Goal: Task Accomplishment & Management: Use online tool/utility

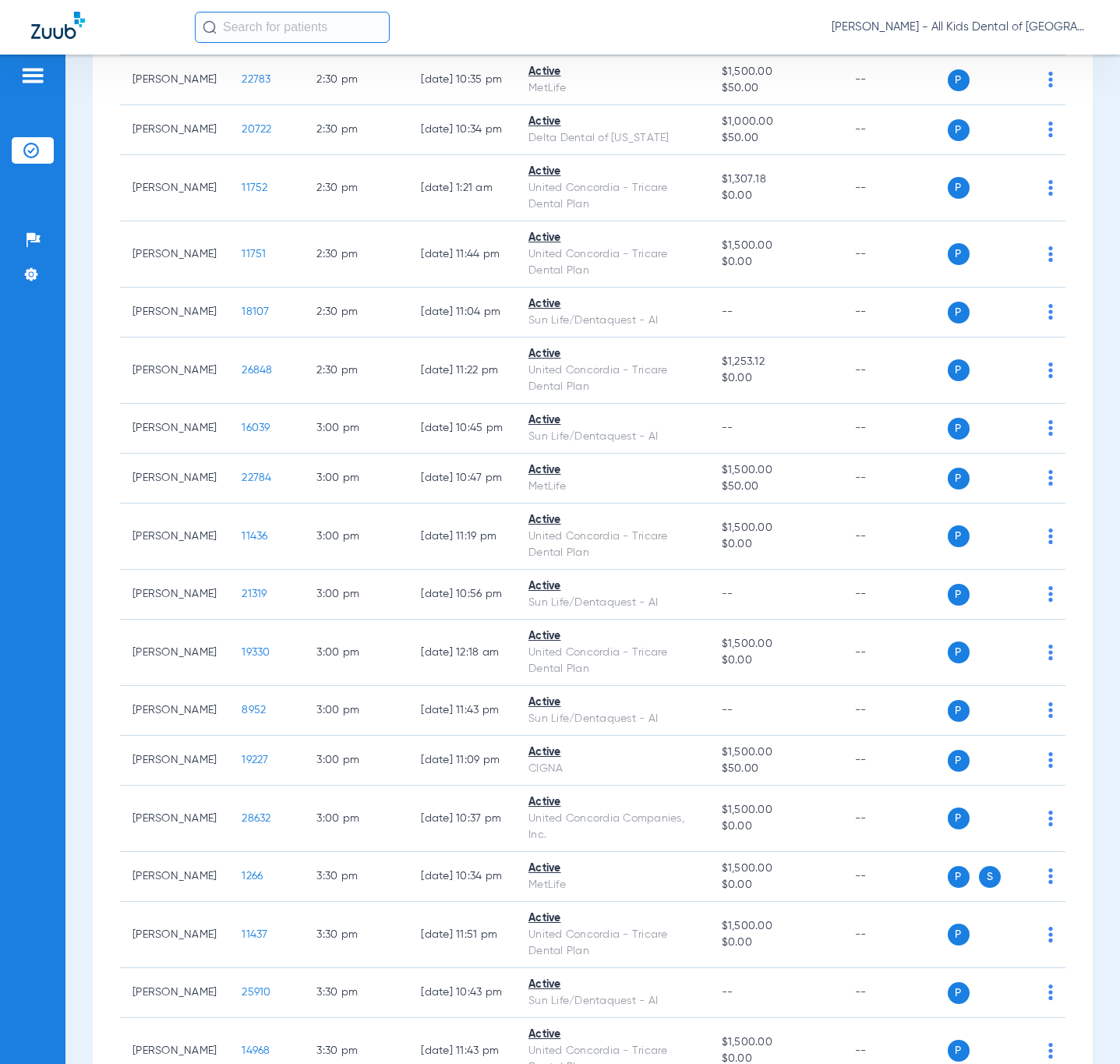
scroll to position [4091, 0]
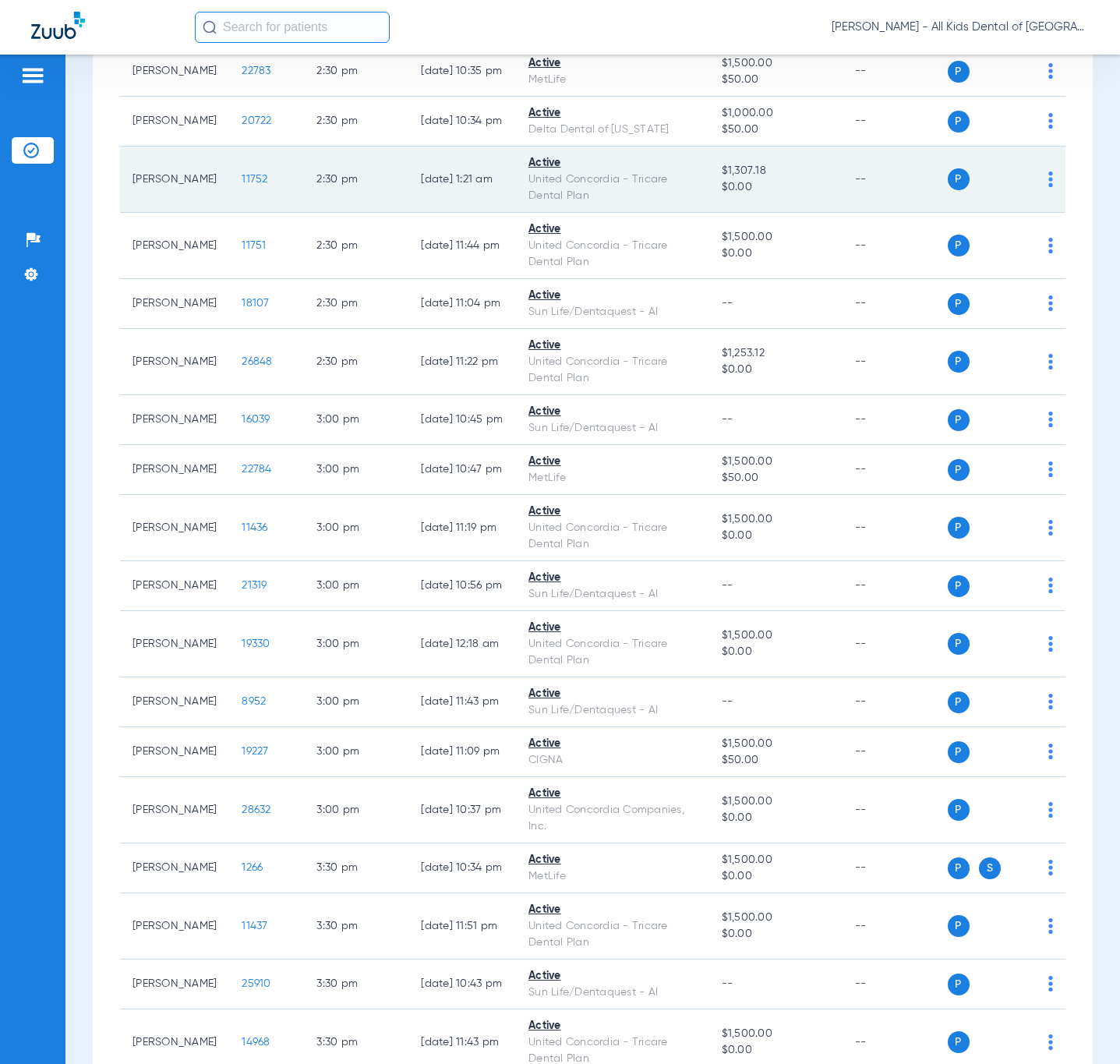
click at [1041, 213] on td "P S" at bounding box center [1006, 179] width 119 height 67
click at [1048, 187] on img at bounding box center [1050, 179] width 5 height 16
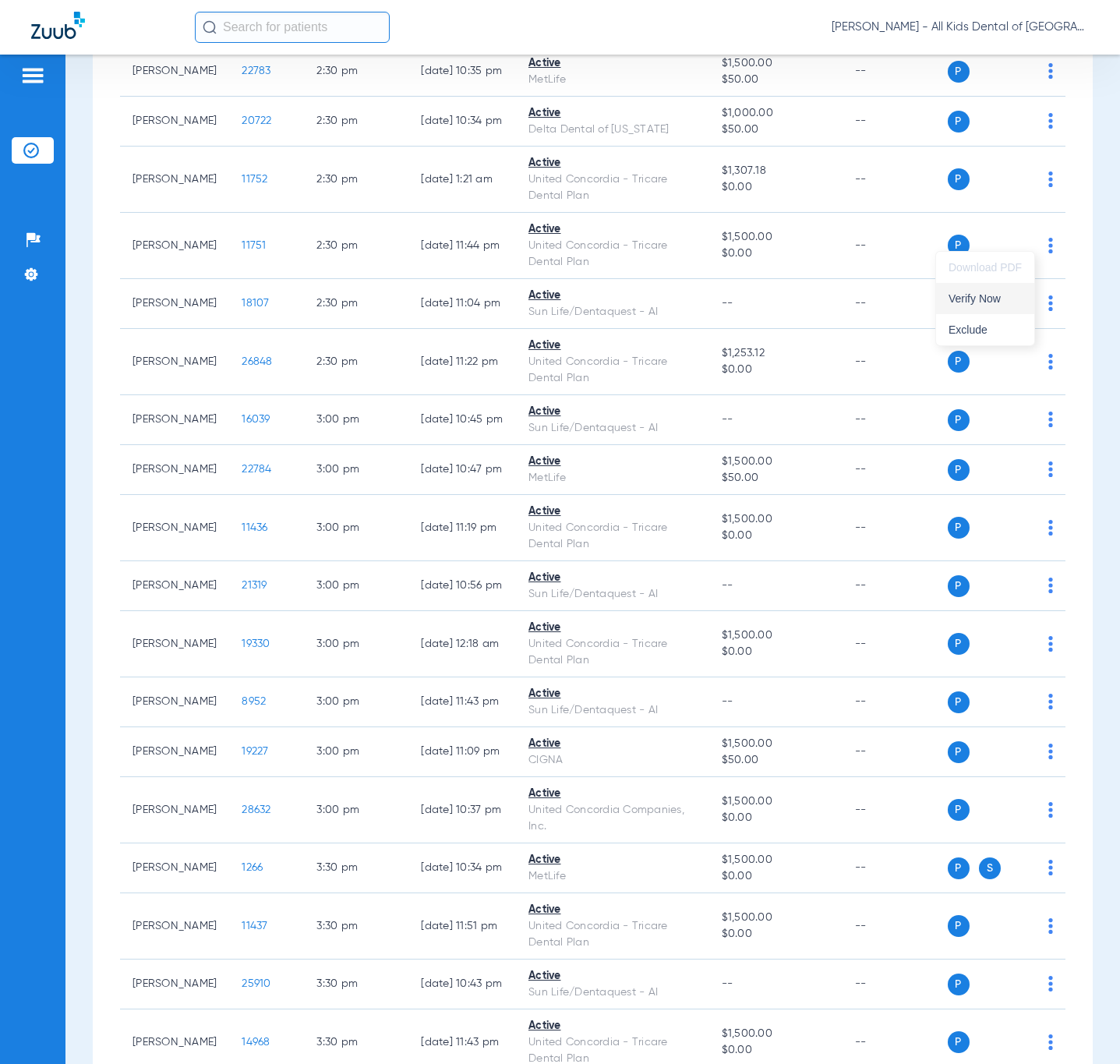
click at [1007, 295] on span "Verify Now" at bounding box center [985, 298] width 74 height 11
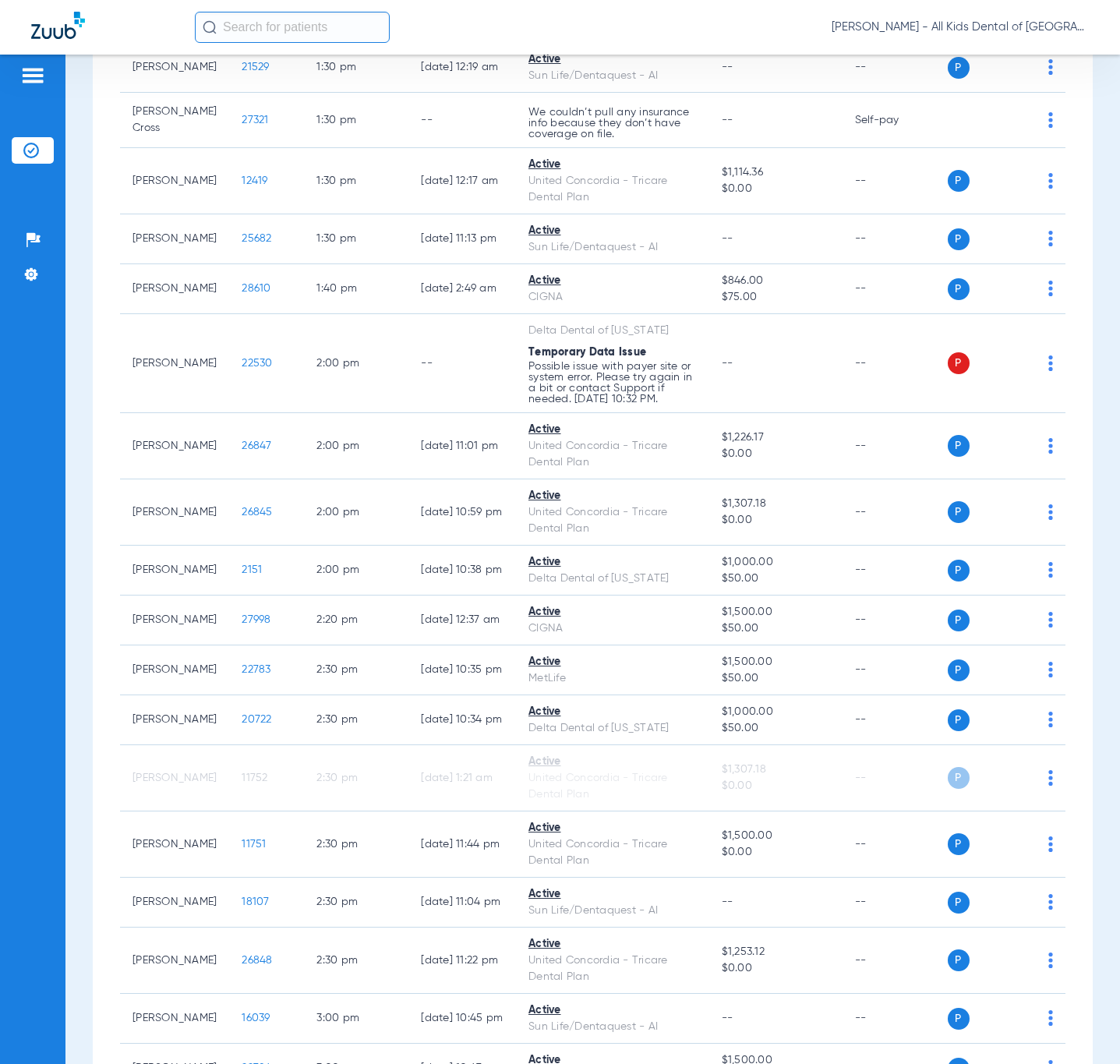
scroll to position [3507, 0]
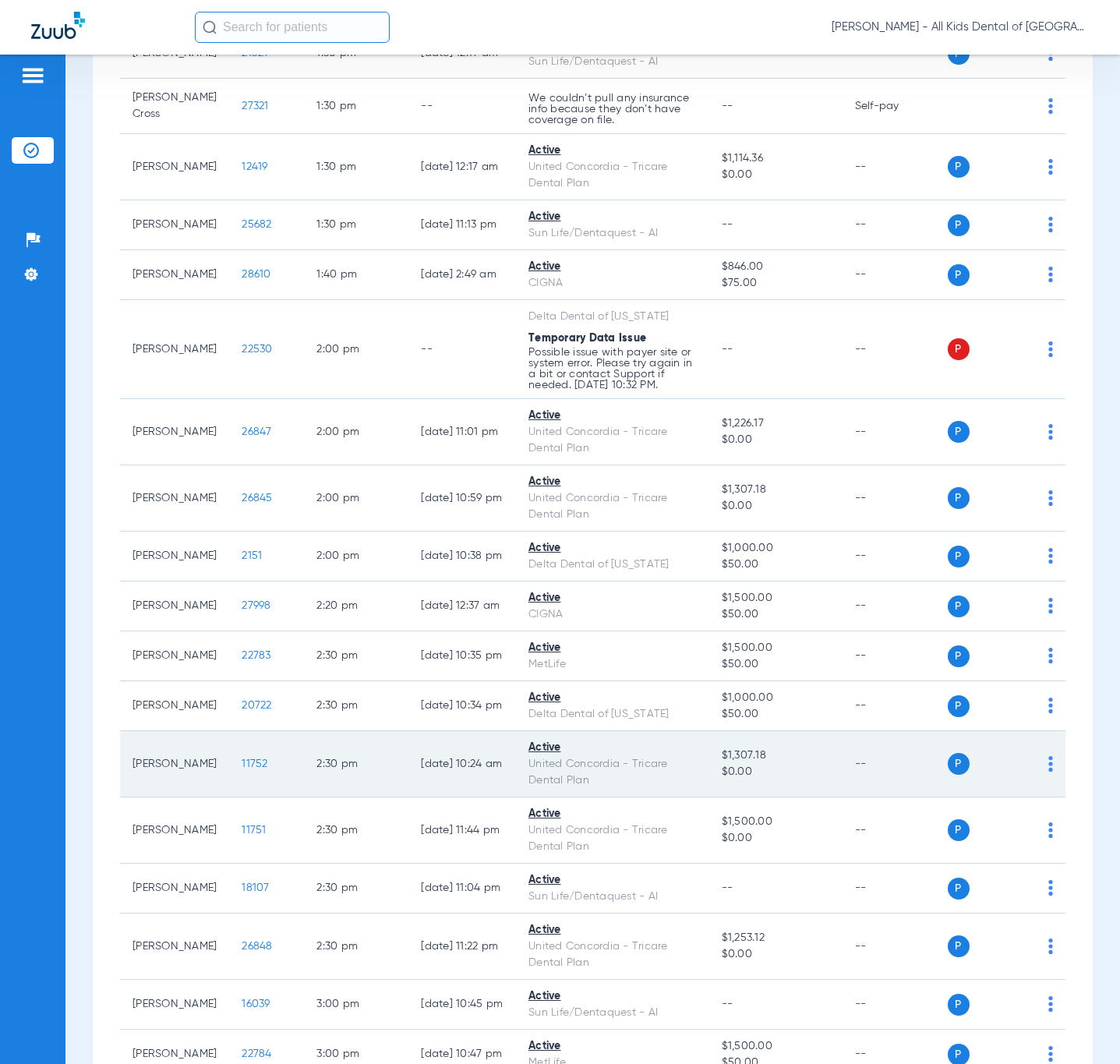
click at [241, 769] on span "11752" at bounding box center [254, 763] width 25 height 11
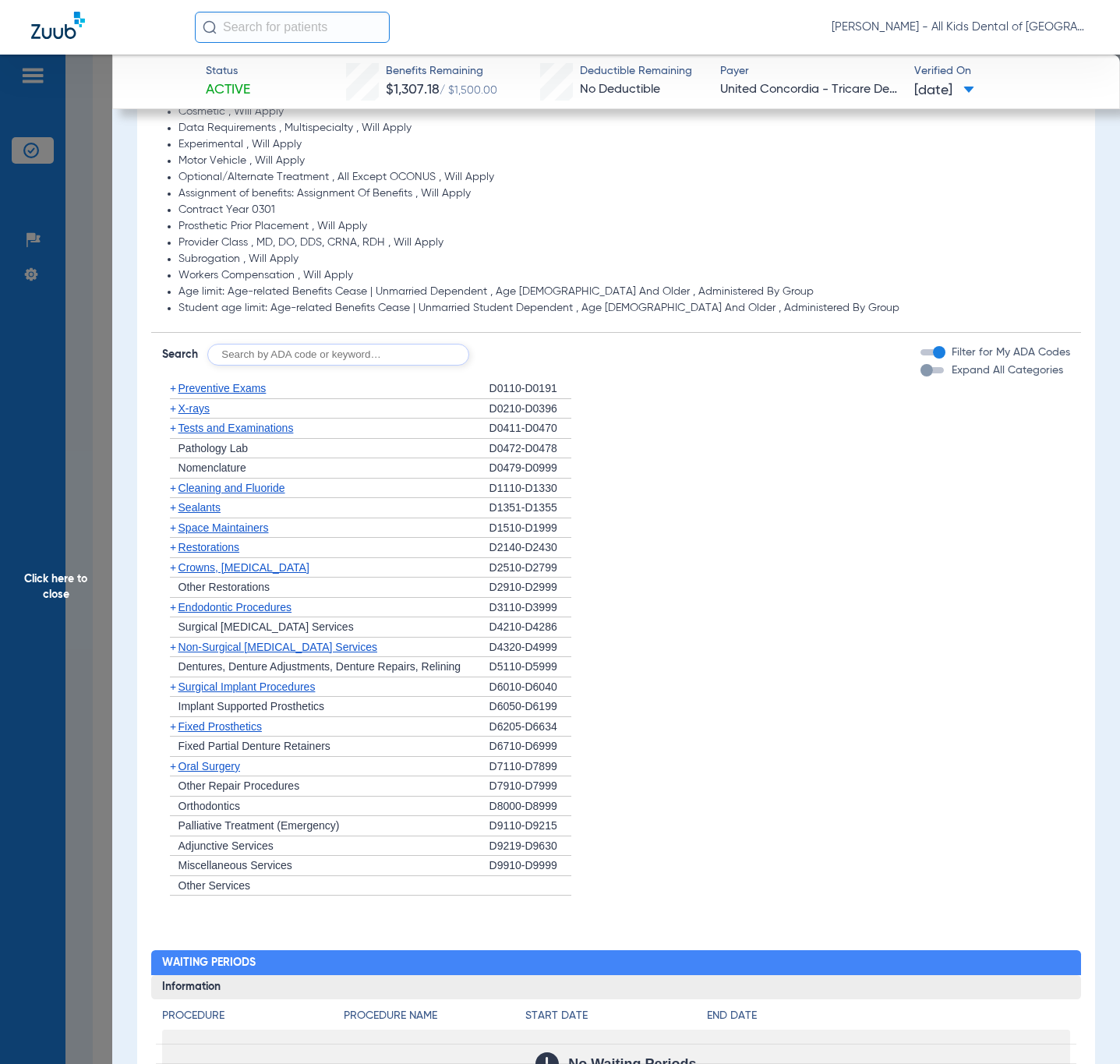
scroll to position [936, 0]
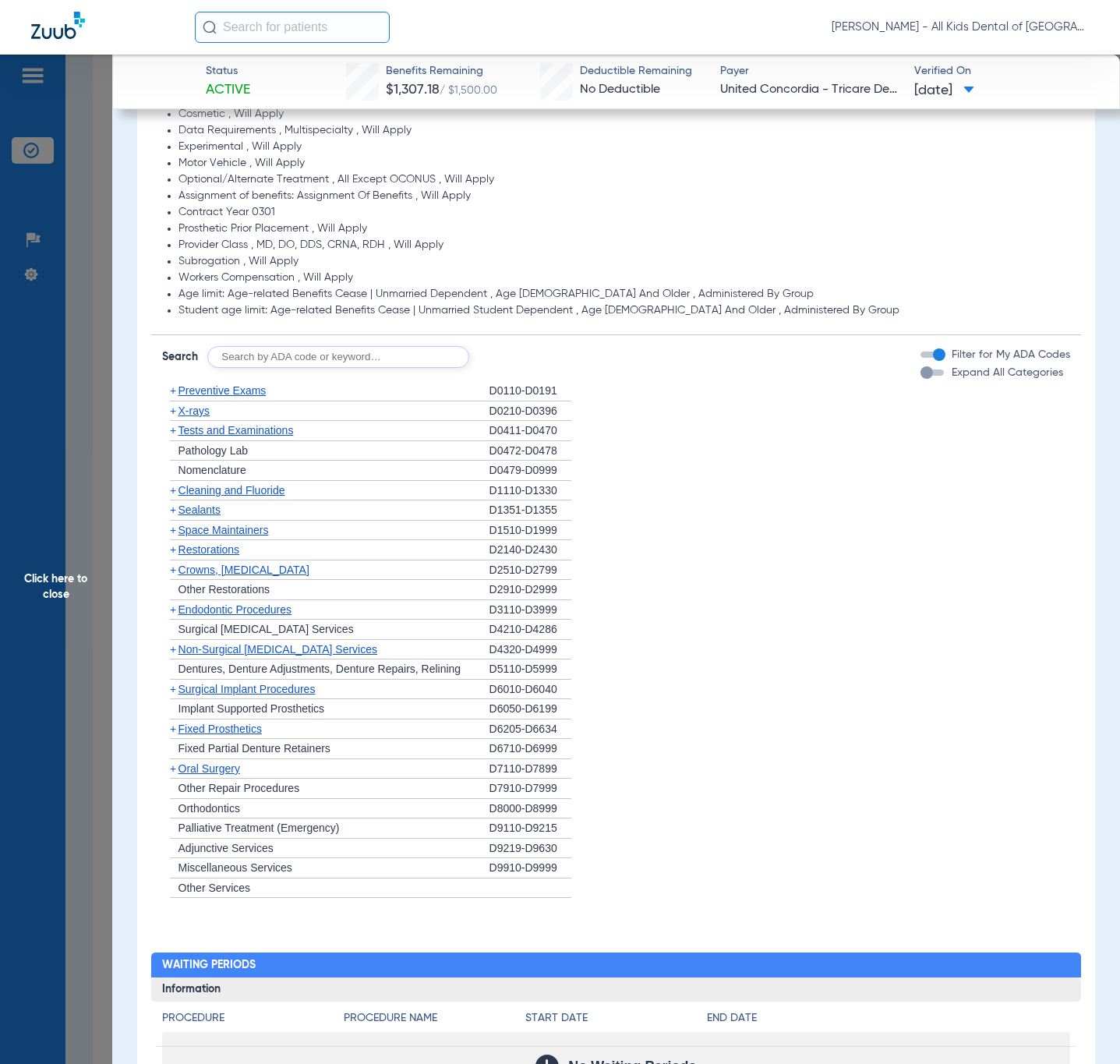
click at [178, 410] on span "X-rays" at bounding box center [194, 410] width 31 height 13
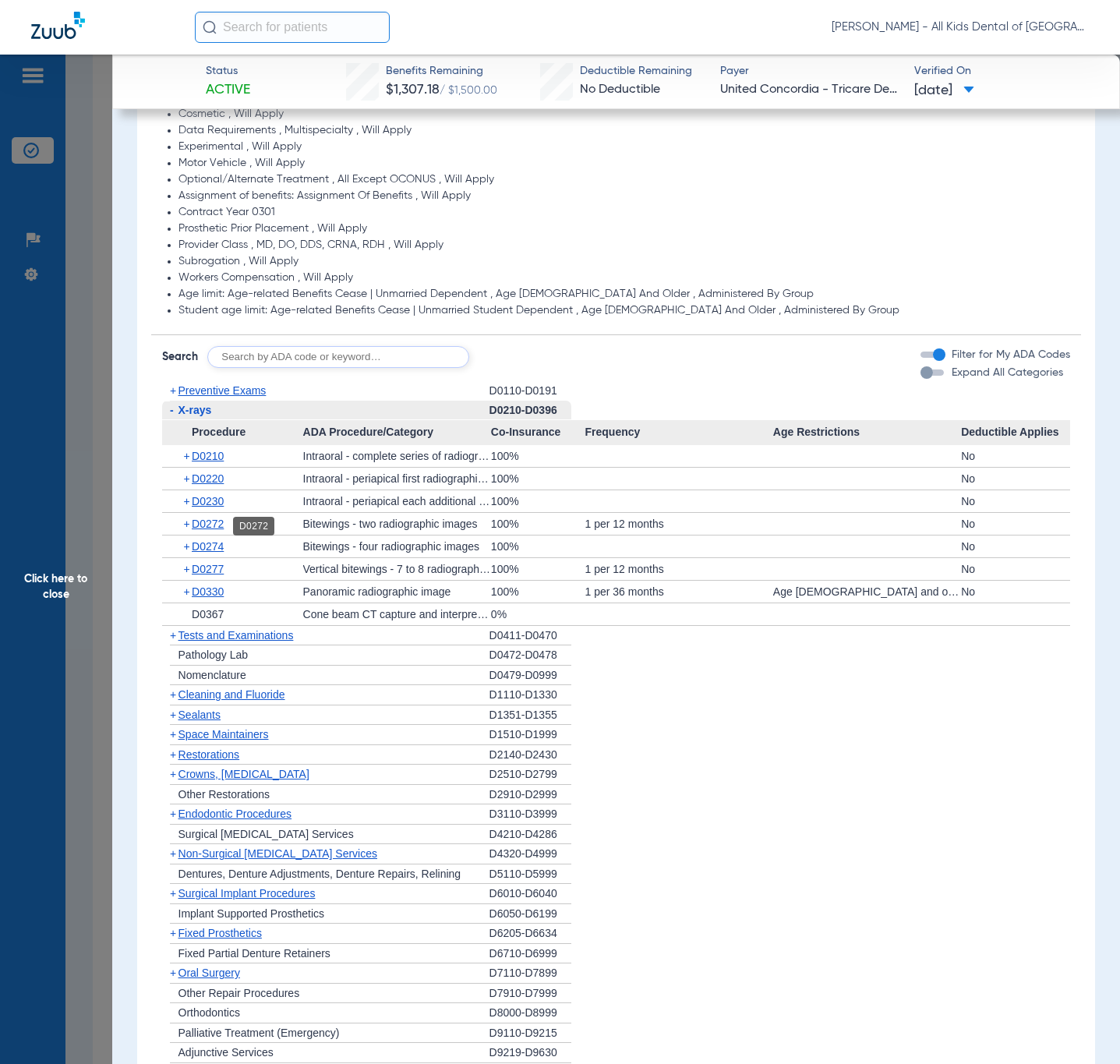
click at [224, 529] on span "D0272" at bounding box center [207, 524] width 32 height 13
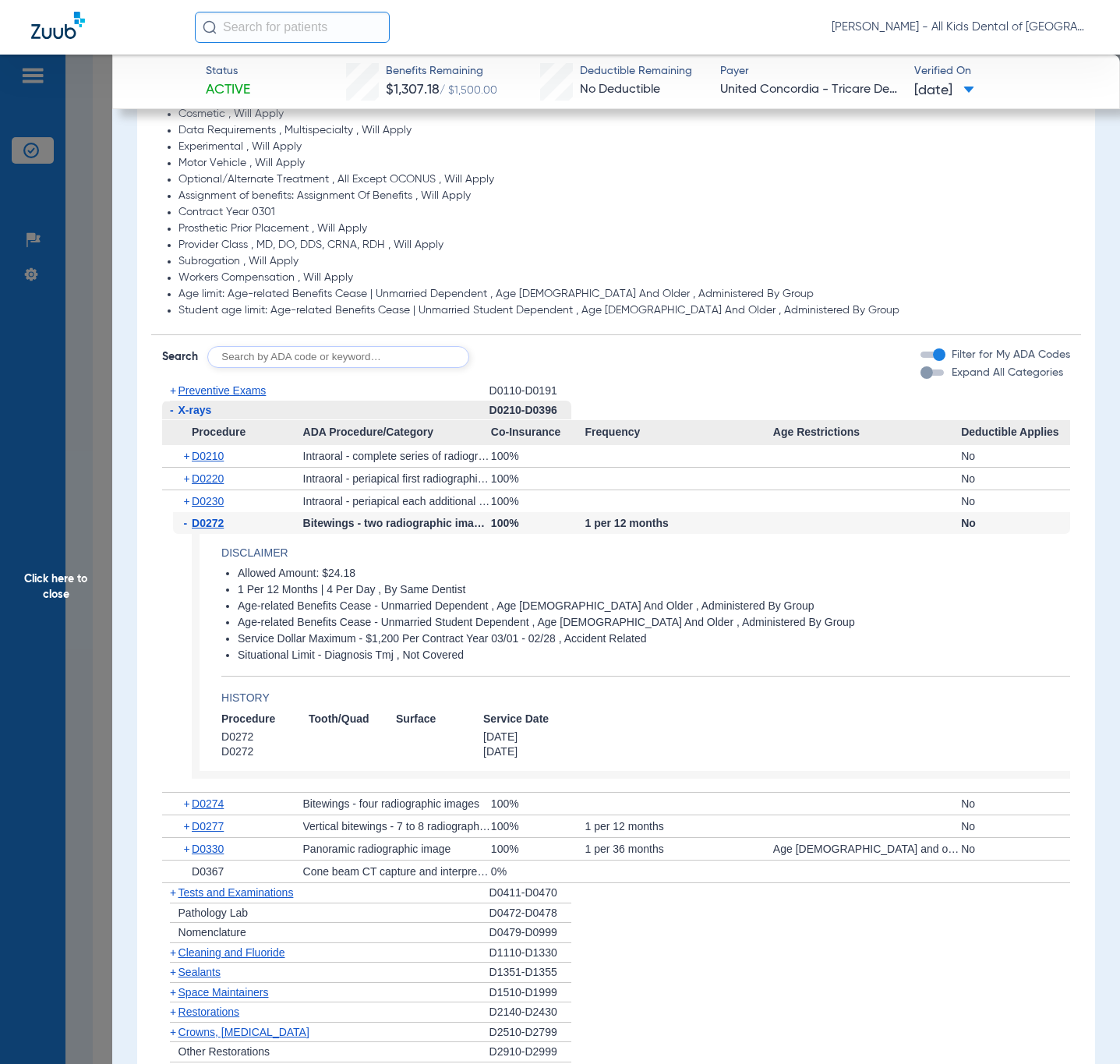
click at [196, 527] on span "D0272" at bounding box center [207, 523] width 32 height 13
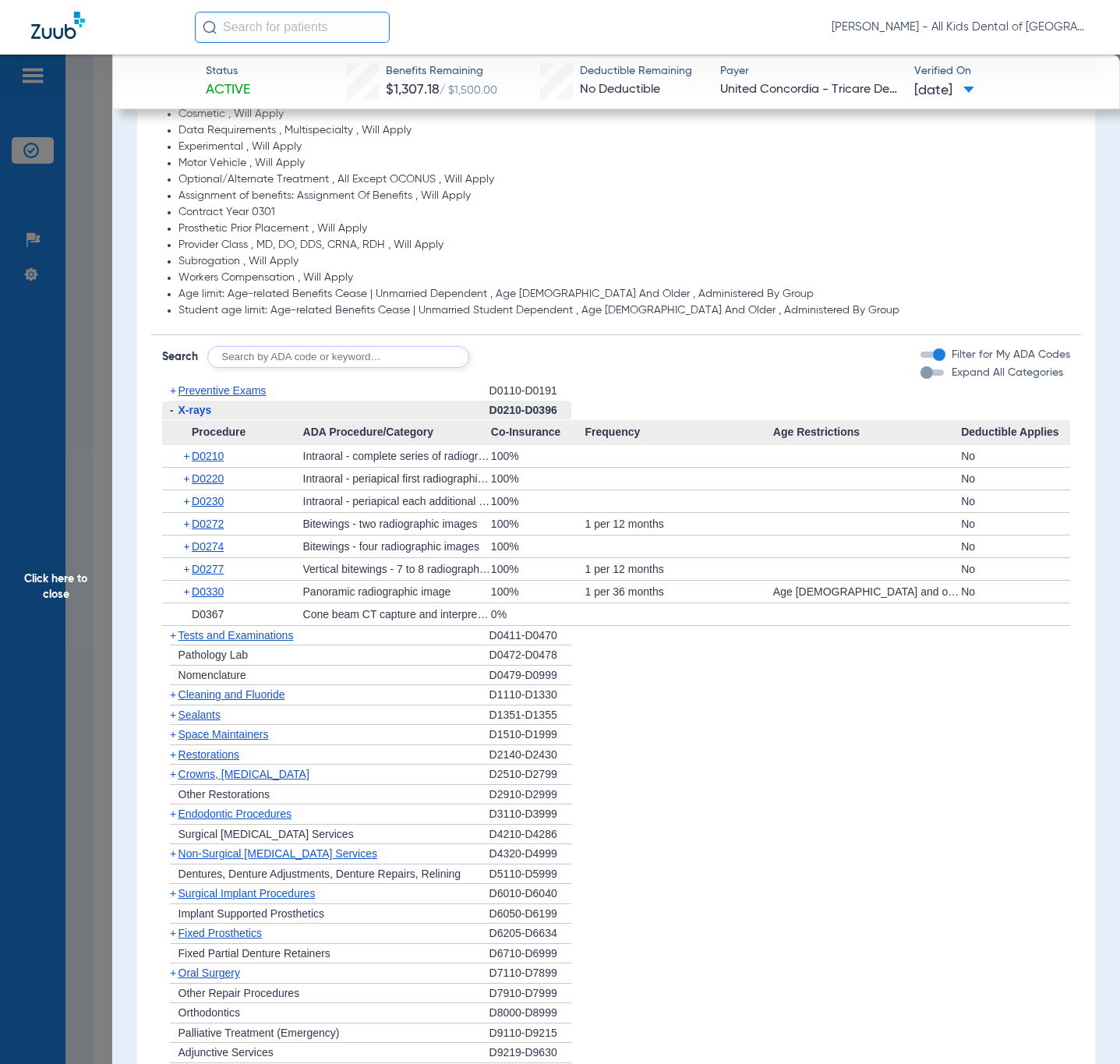
click at [227, 594] on div "+ D0330" at bounding box center [237, 591] width 130 height 22
click at [214, 594] on span "D0330" at bounding box center [207, 591] width 32 height 13
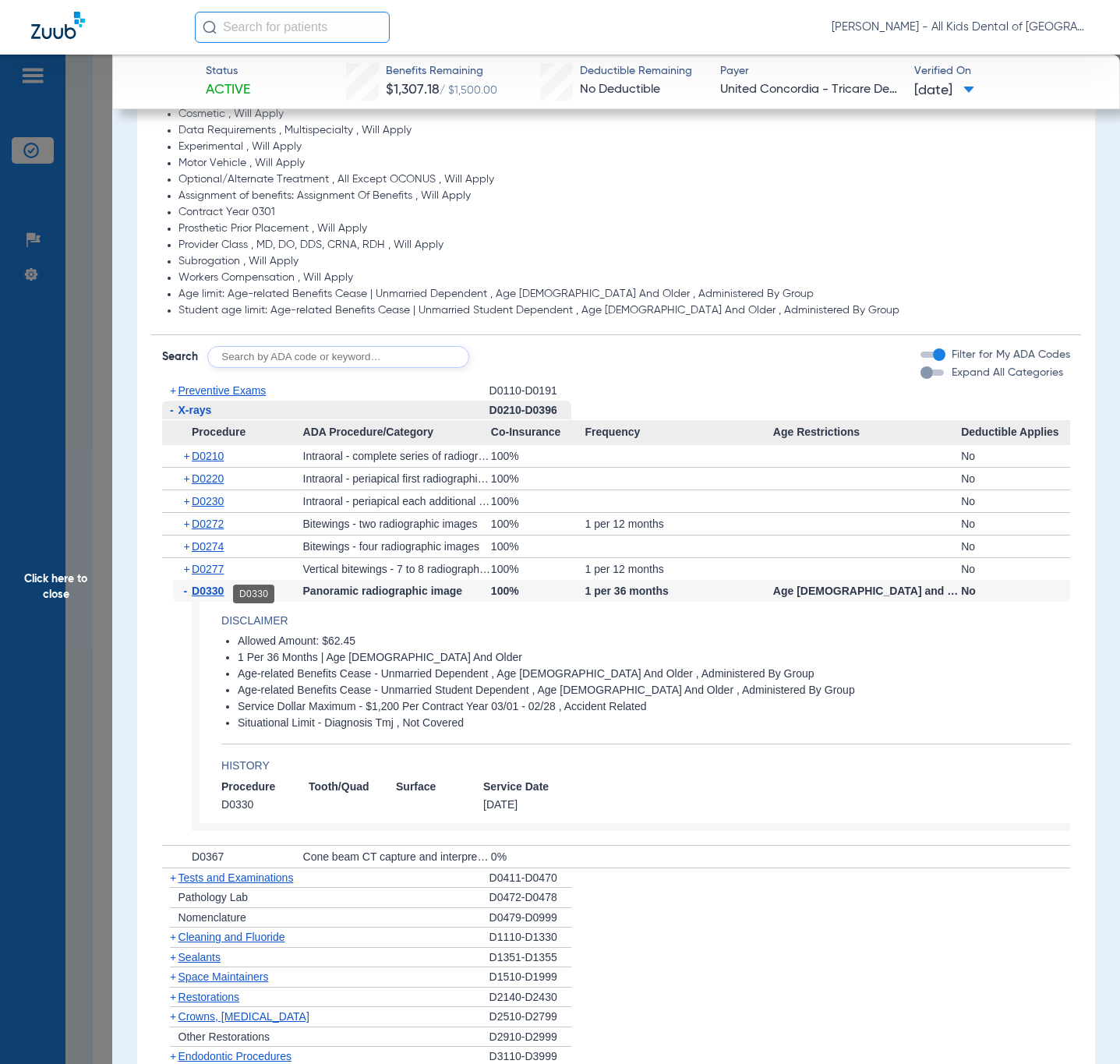
click at [221, 590] on span "D0330" at bounding box center [207, 590] width 32 height 13
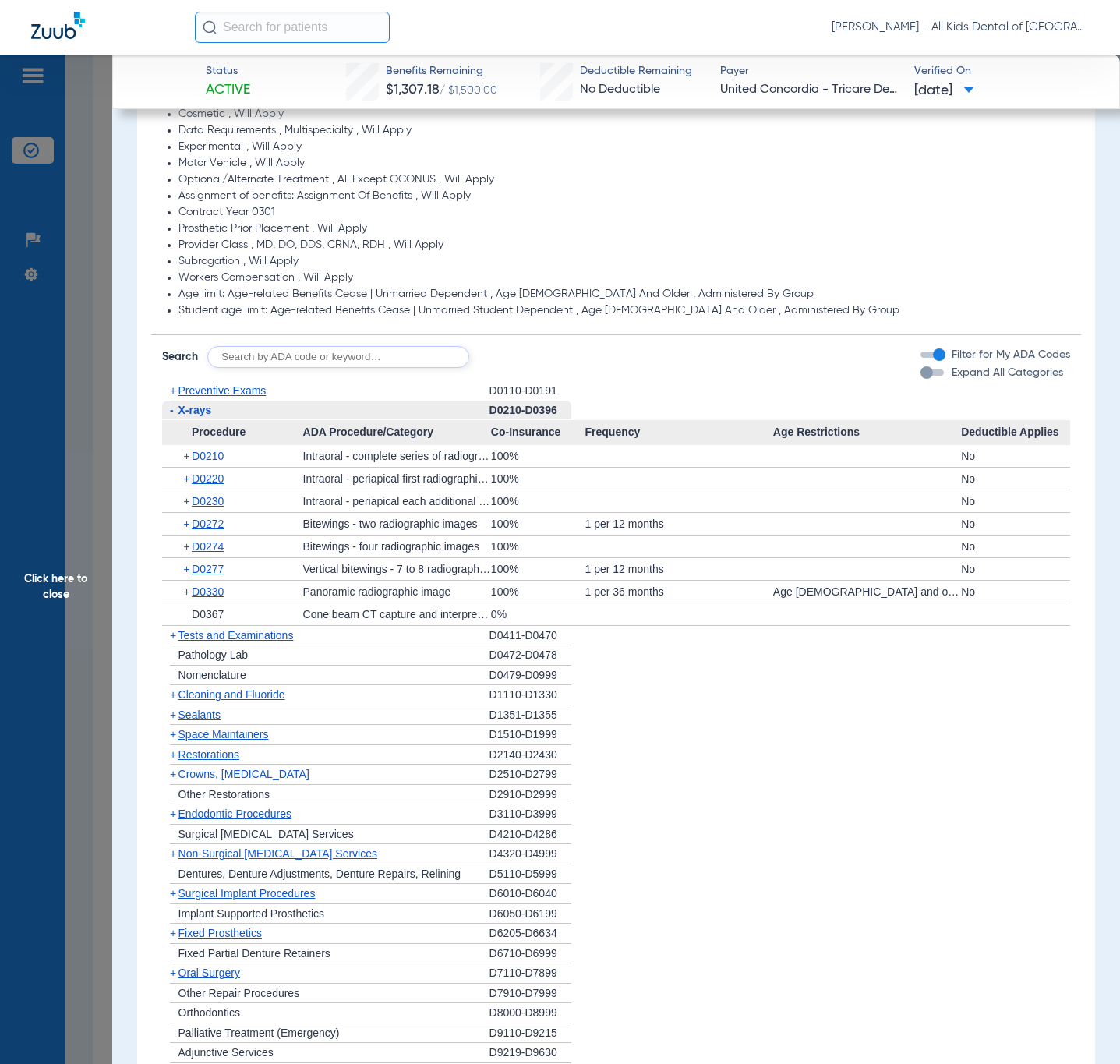
click at [199, 402] on div "- X-rays" at bounding box center [326, 410] width 328 height 21
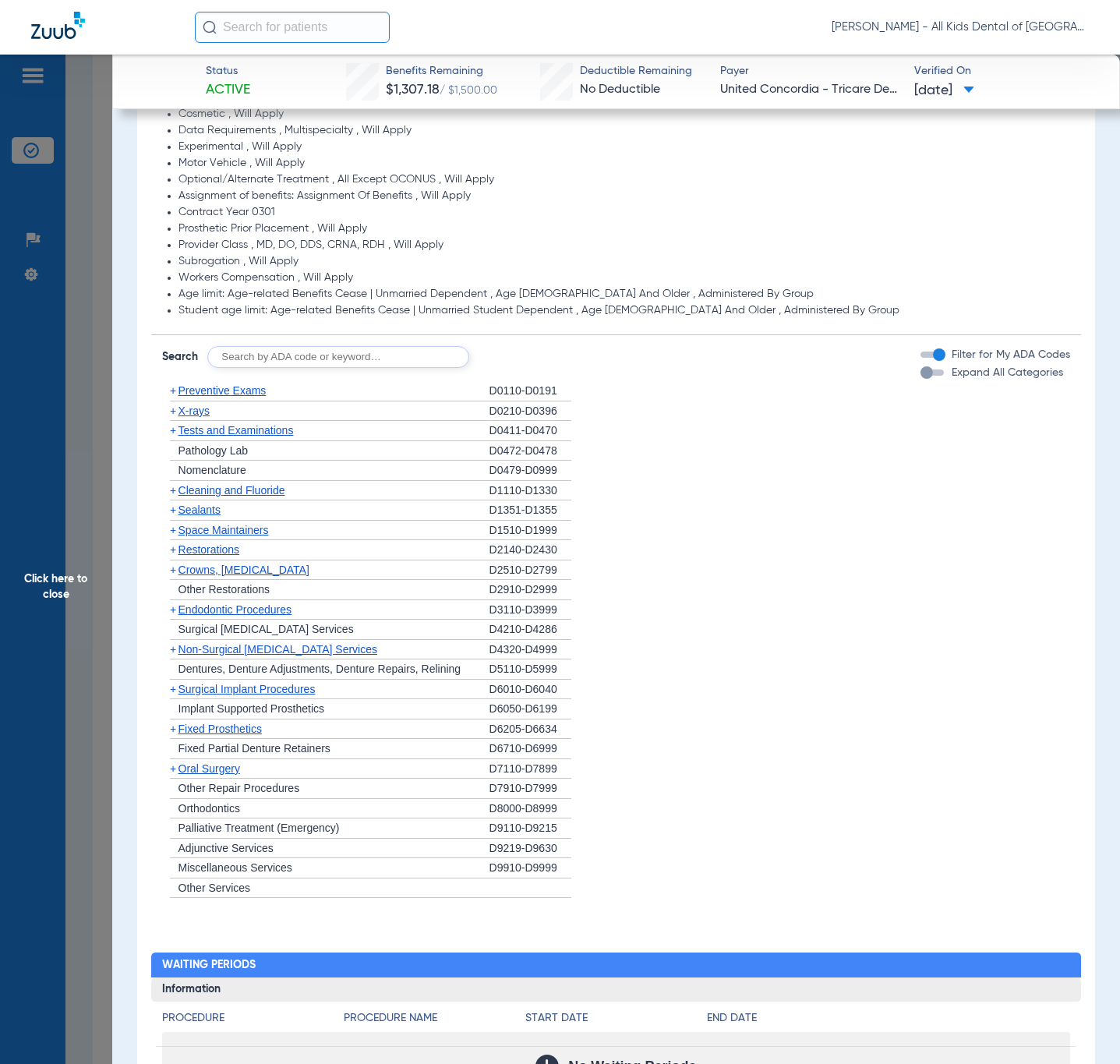
click at [199, 410] on span "X-rays" at bounding box center [194, 410] width 31 height 13
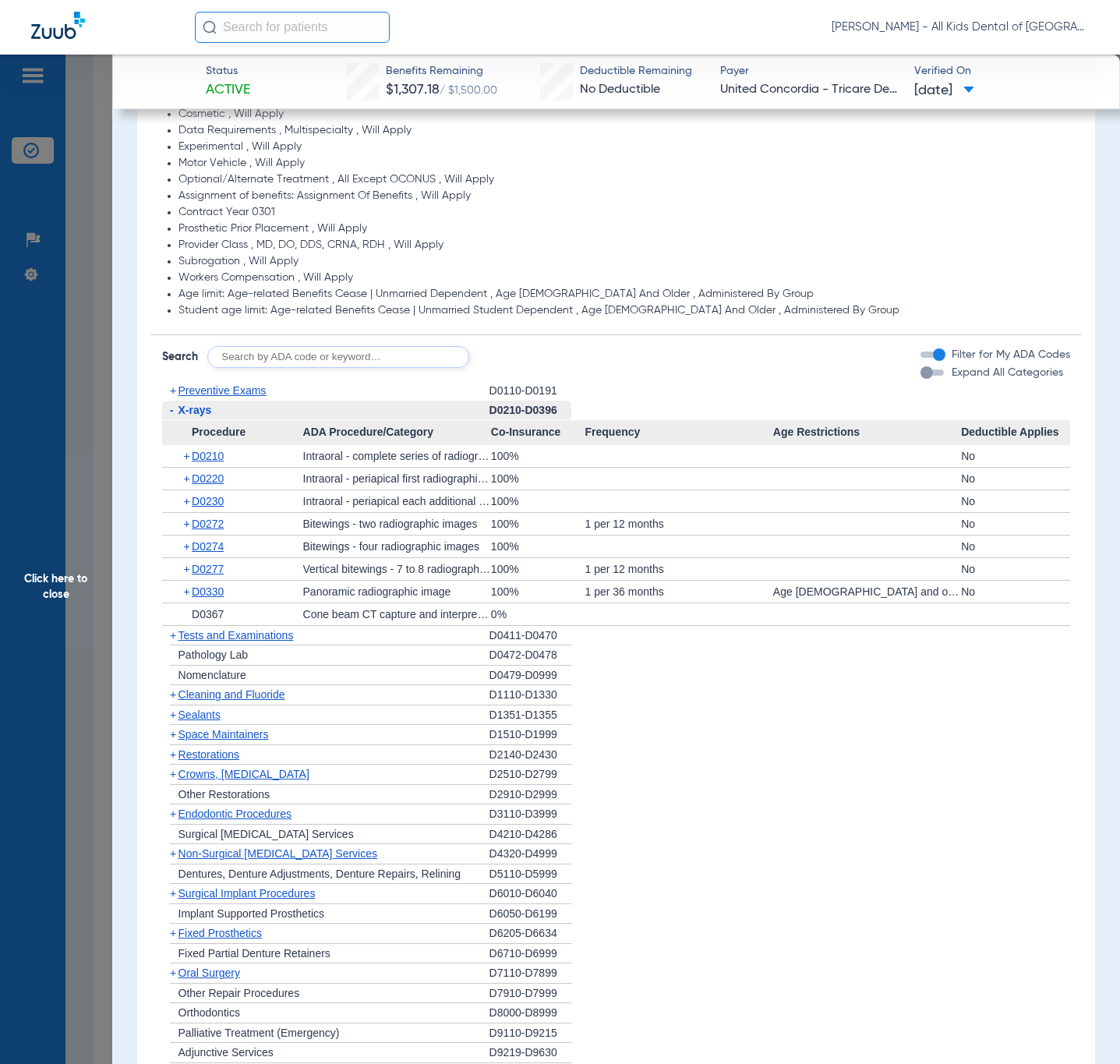
click at [199, 410] on span "X-rays" at bounding box center [195, 410] width 33 height 13
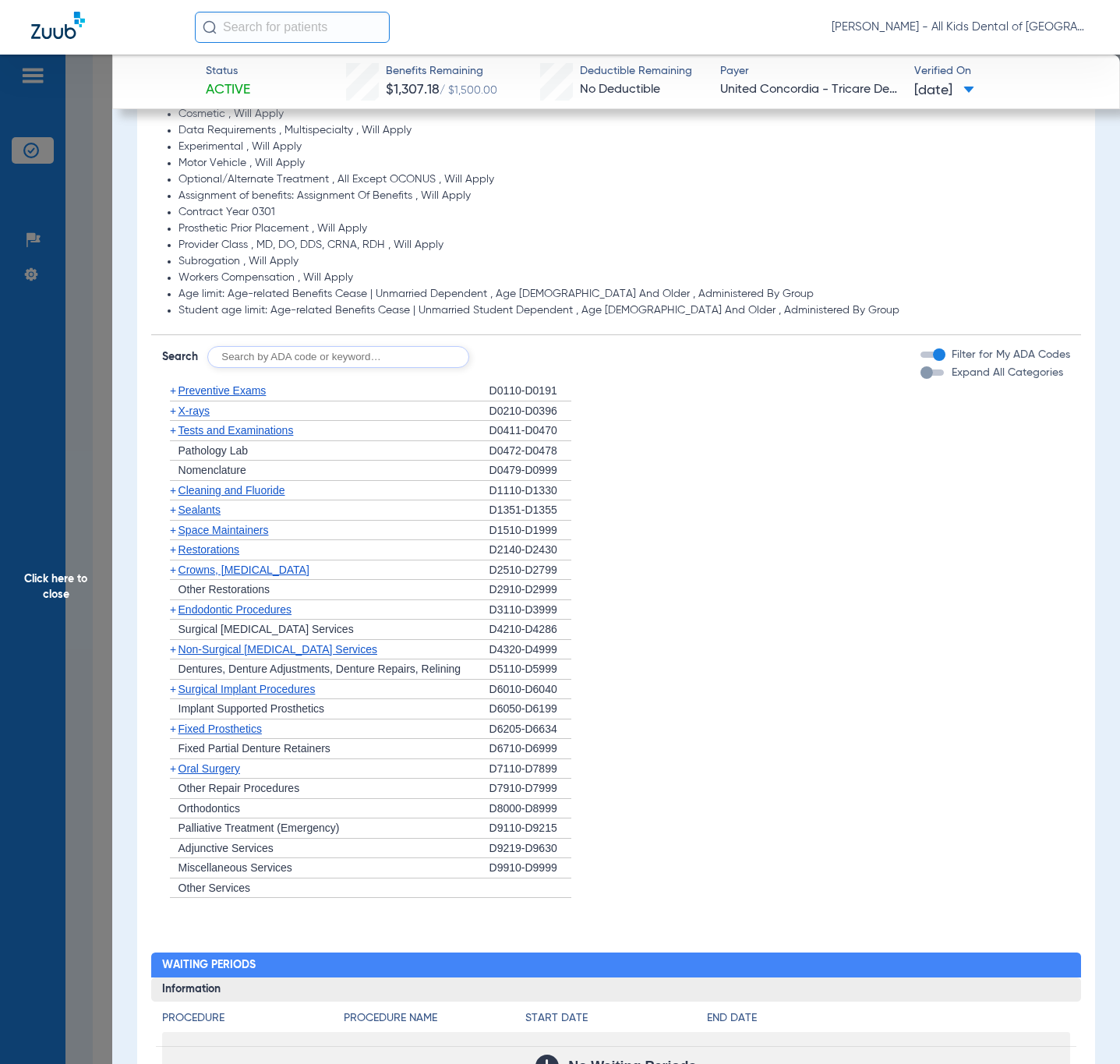
click at [215, 515] on span "Sealants" at bounding box center [199, 509] width 42 height 13
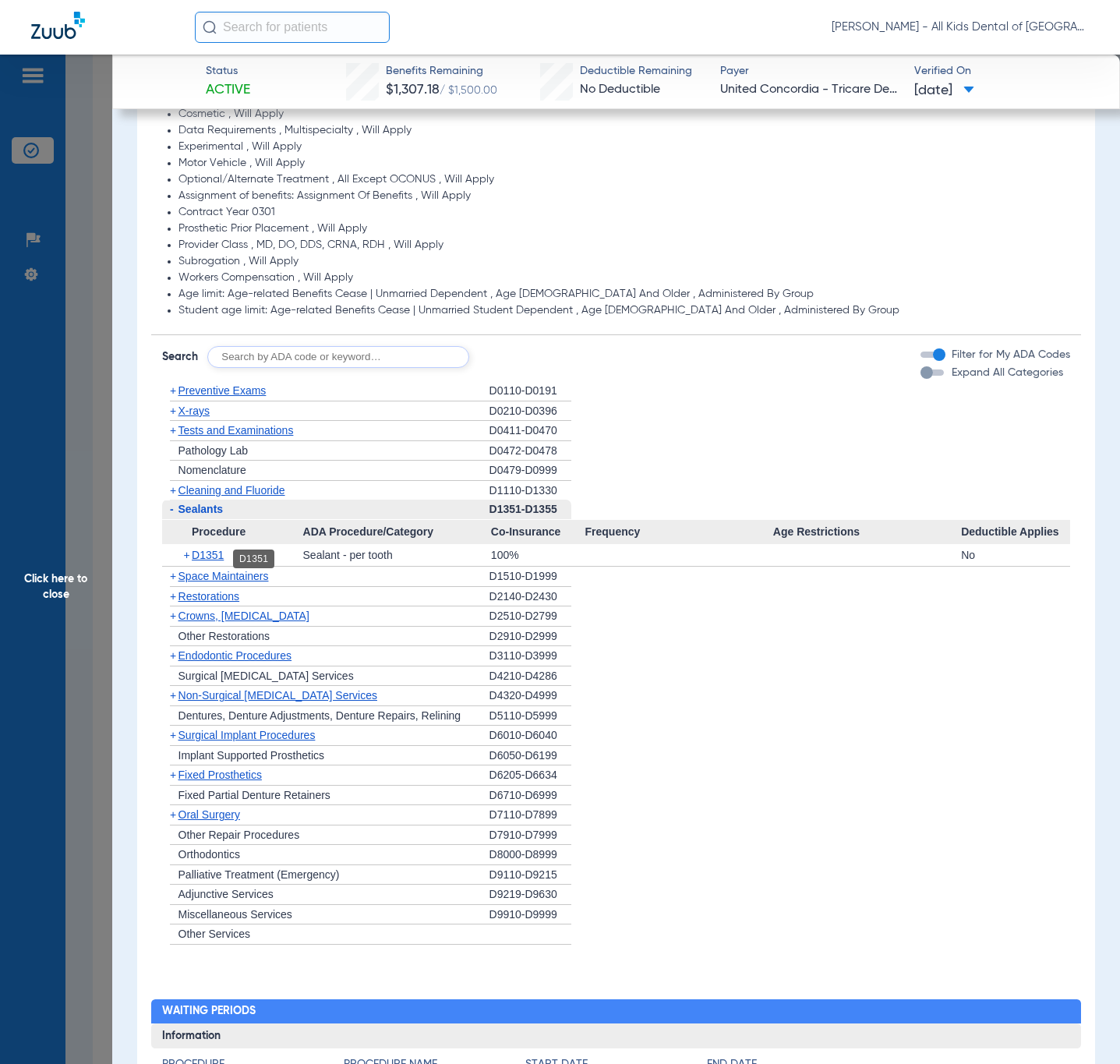
click at [213, 556] on span "D1351" at bounding box center [207, 554] width 32 height 13
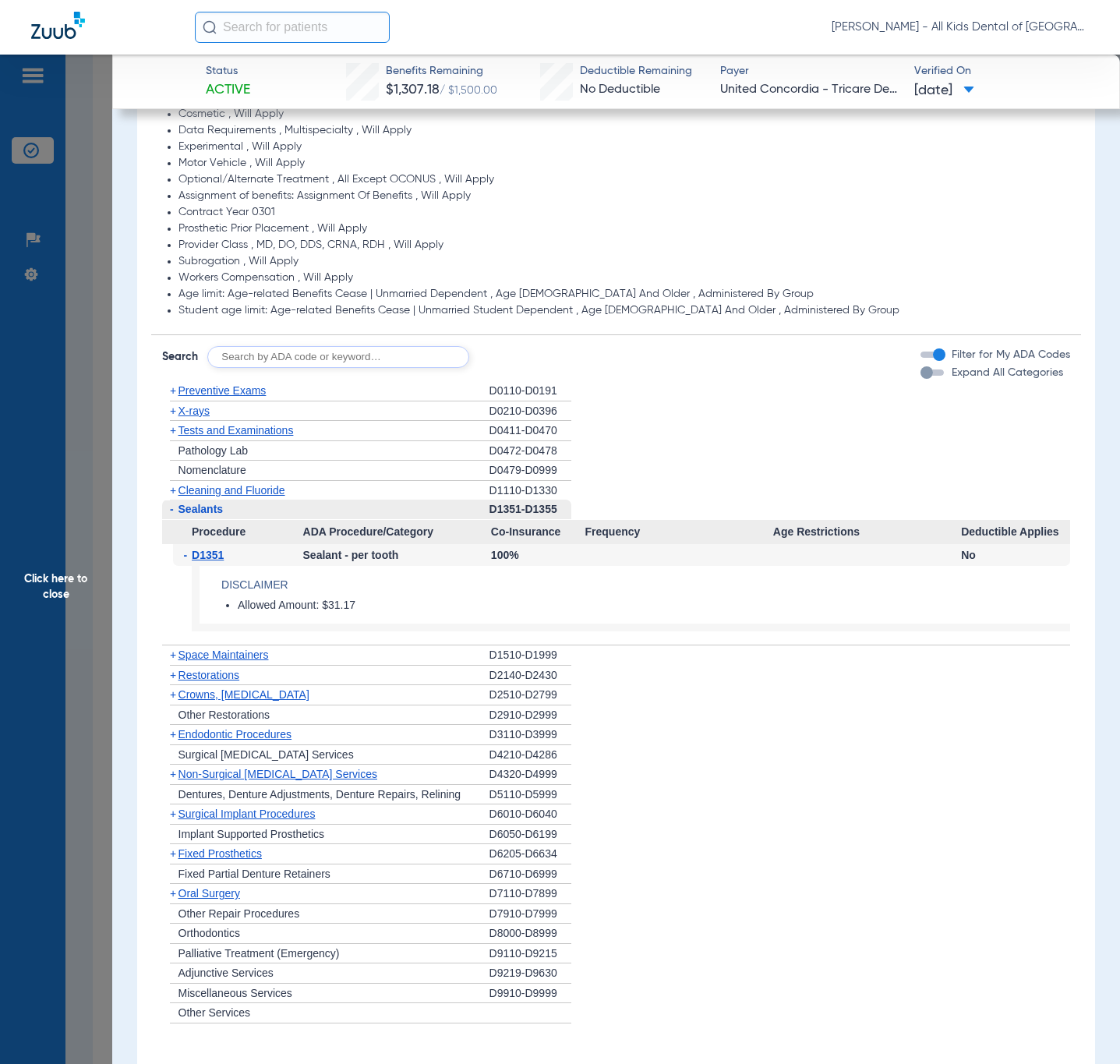
click at [25, 715] on span "Click here to close" at bounding box center [56, 586] width 112 height 1064
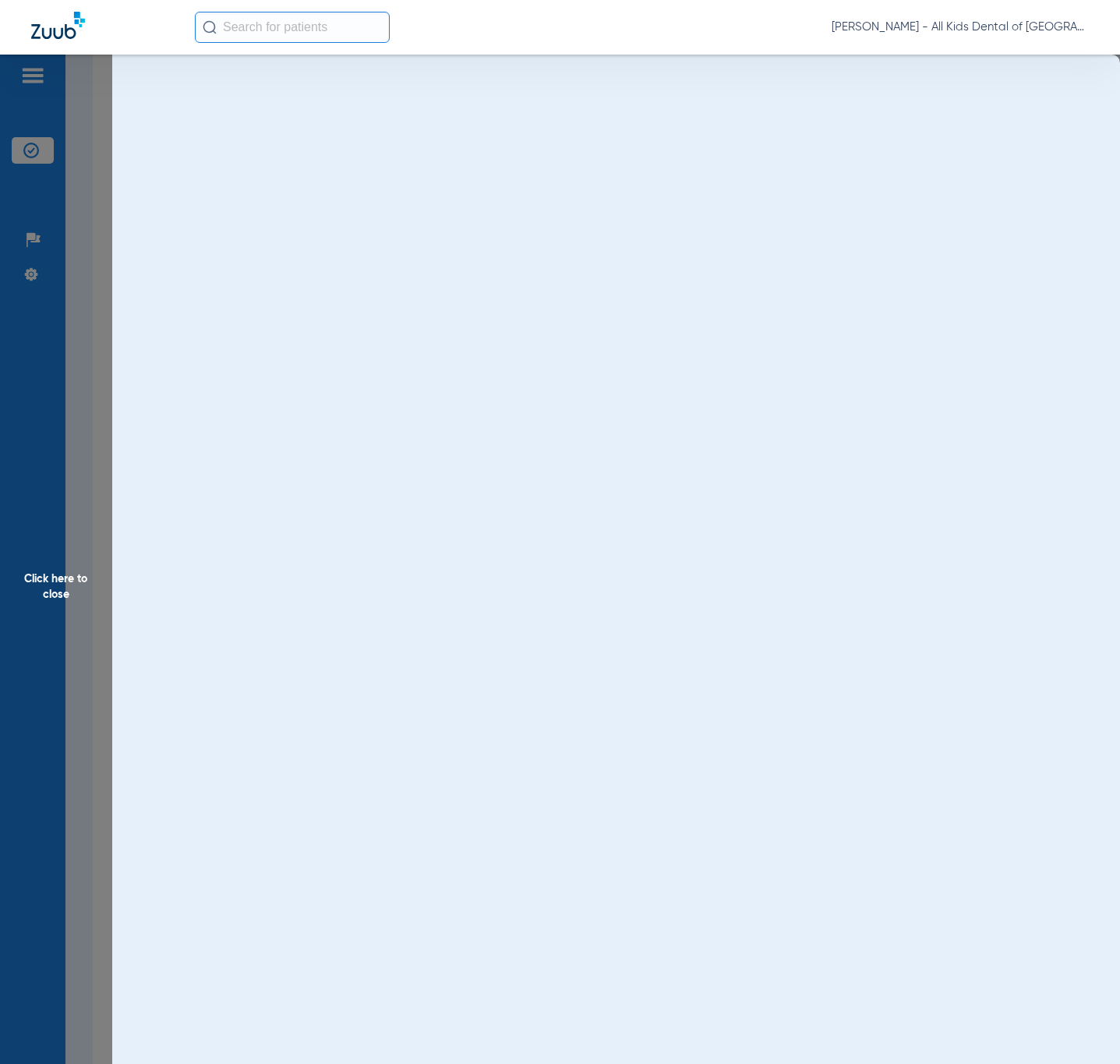
scroll to position [0, 0]
